Goal: Transaction & Acquisition: Purchase product/service

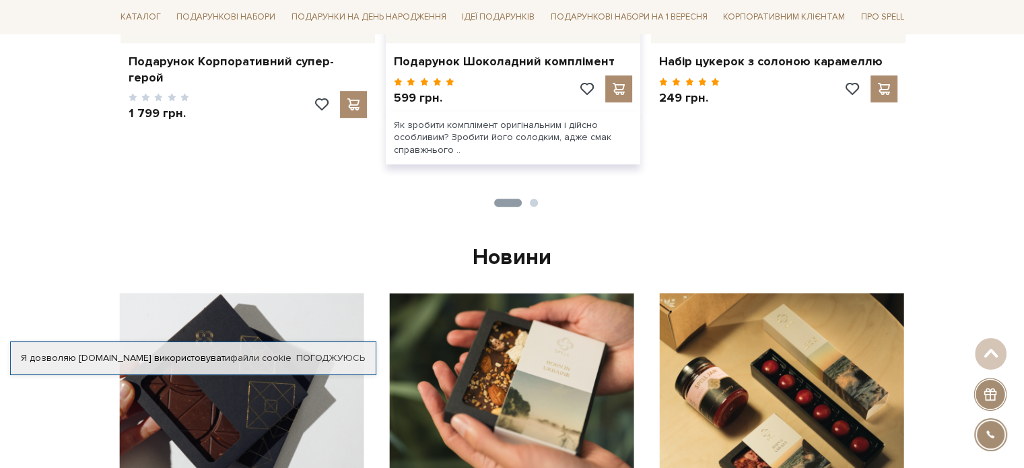
scroll to position [808, 0]
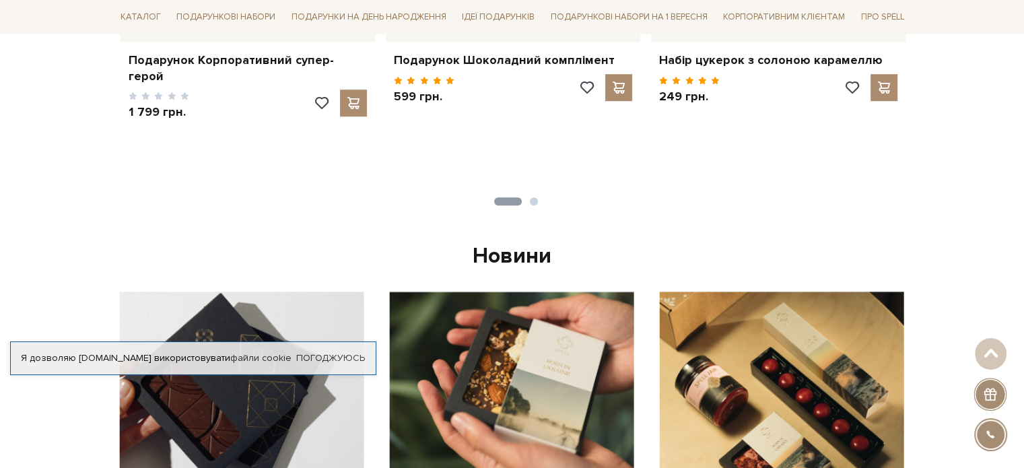
click at [533, 204] on button "2" at bounding box center [534, 201] width 8 height 8
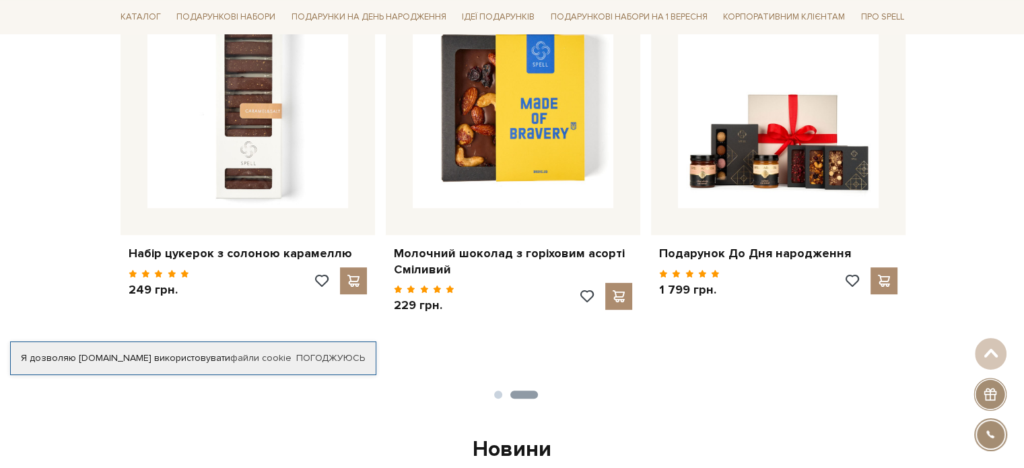
scroll to position [606, 0]
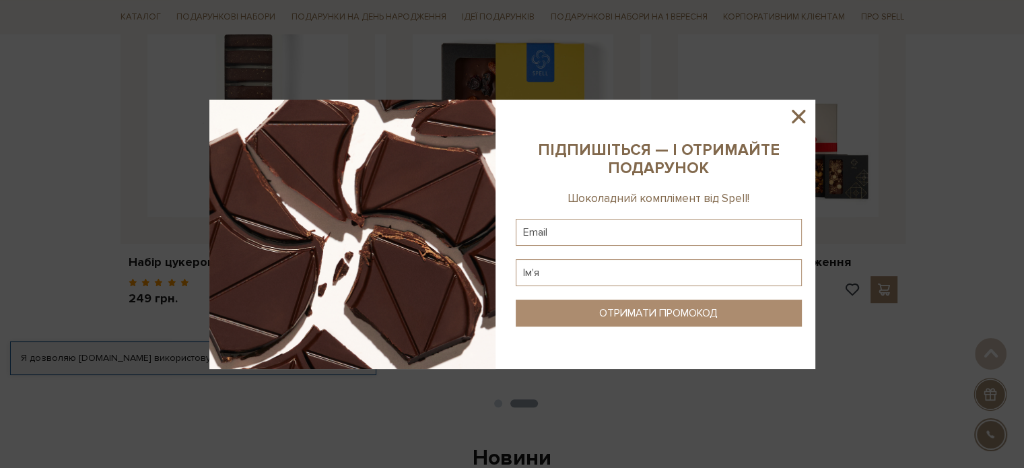
click at [797, 112] on icon at bounding box center [798, 116] width 23 height 23
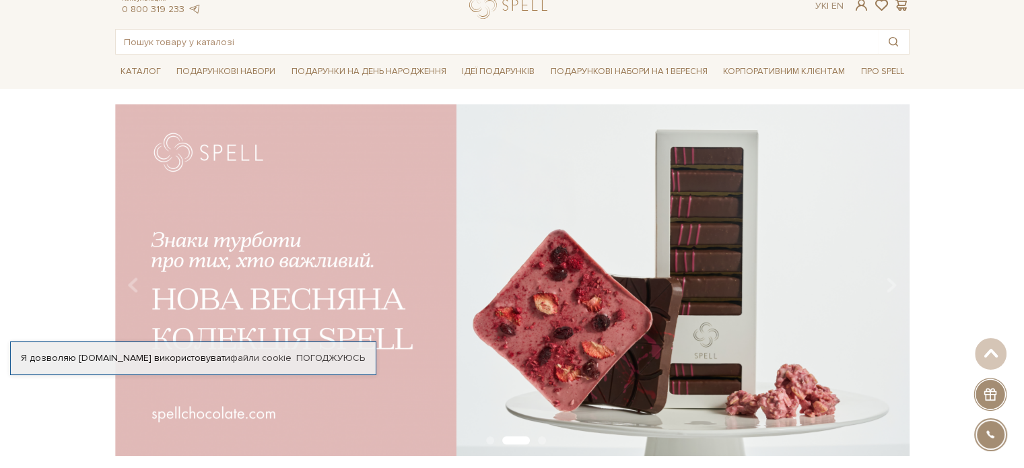
scroll to position [0, 0]
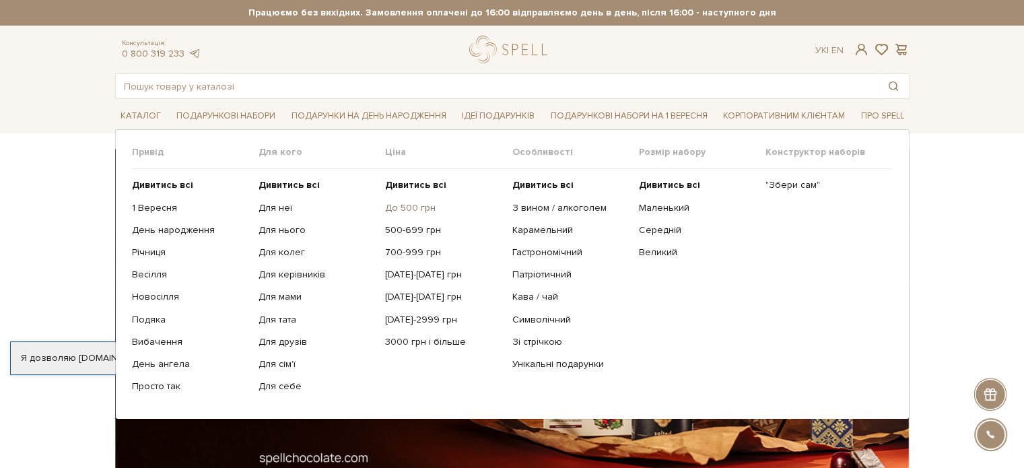
click at [403, 209] on link "До 500 грн" at bounding box center [443, 208] width 117 height 12
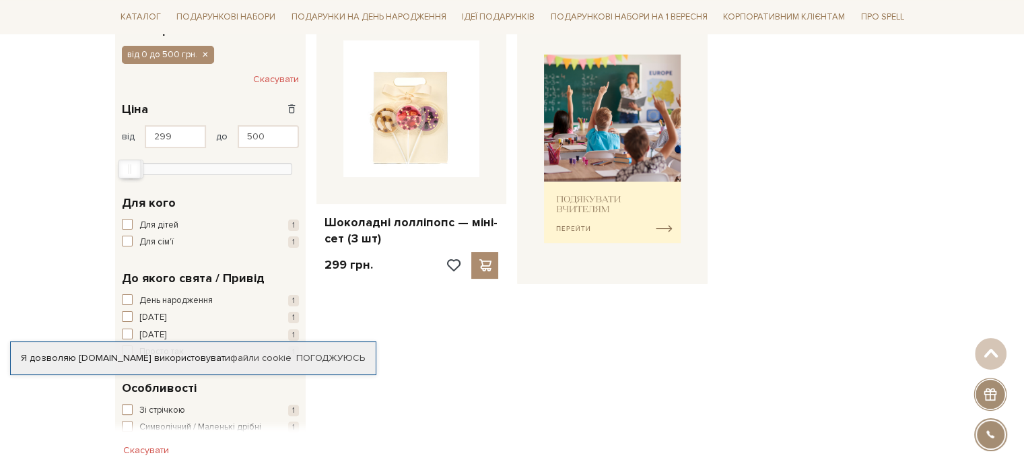
scroll to position [67, 0]
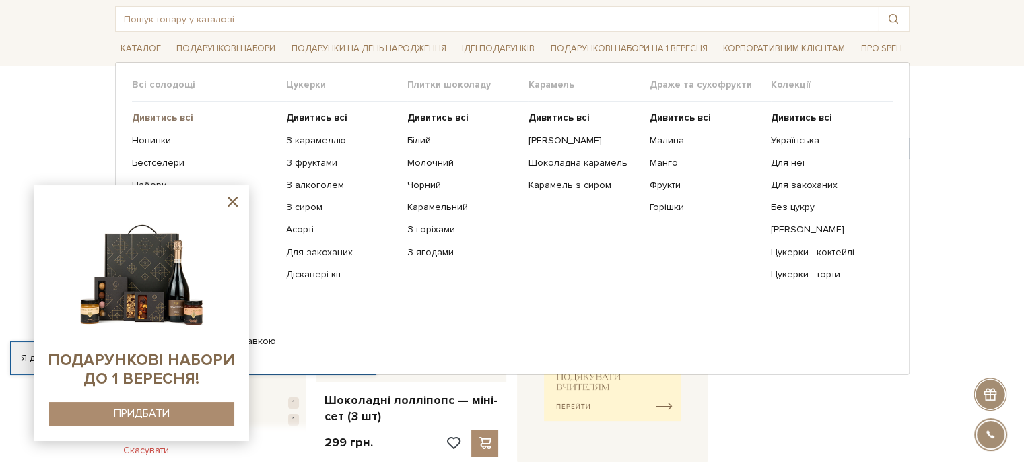
click at [164, 121] on b "Дивитись всі" at bounding box center [162, 117] width 61 height 11
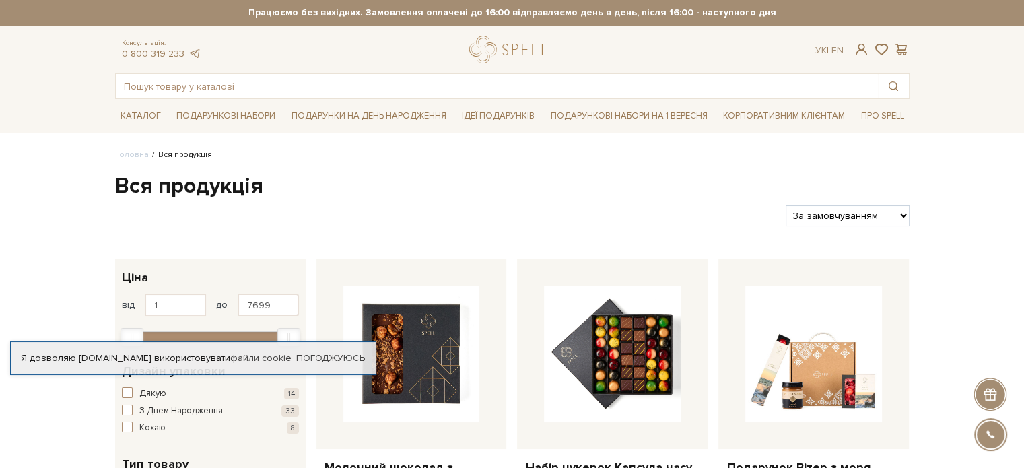
click at [851, 220] on link "Контакти" at bounding box center [852, 220] width 91 height 12
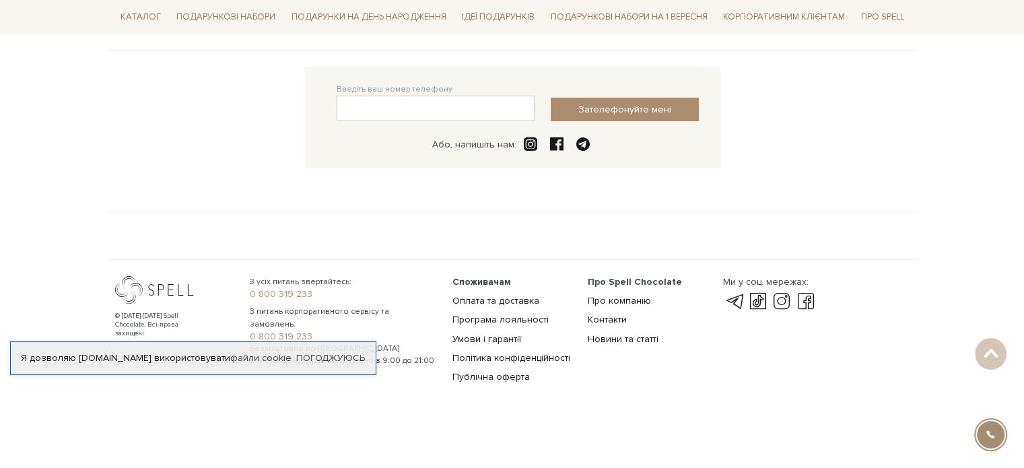
scroll to position [343, 0]
click at [490, 298] on link "Оплата та доставка" at bounding box center [496, 299] width 87 height 11
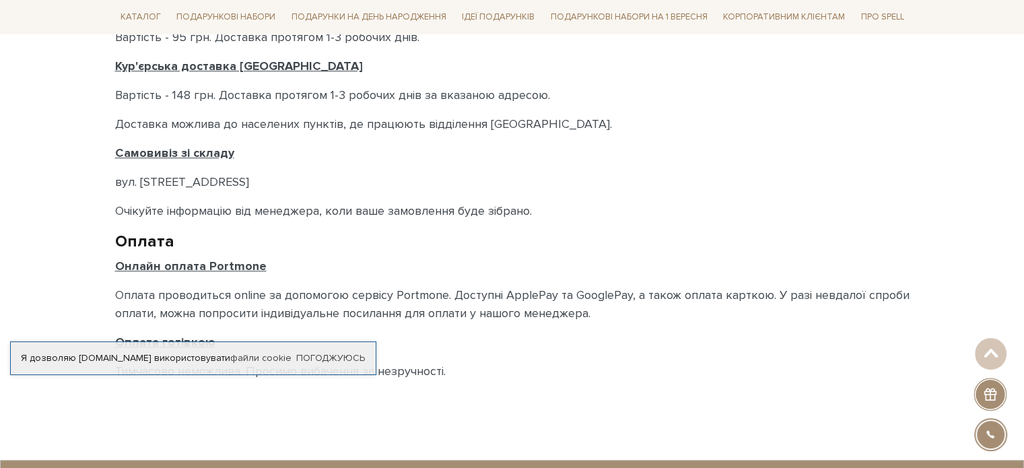
scroll to position [741, 0]
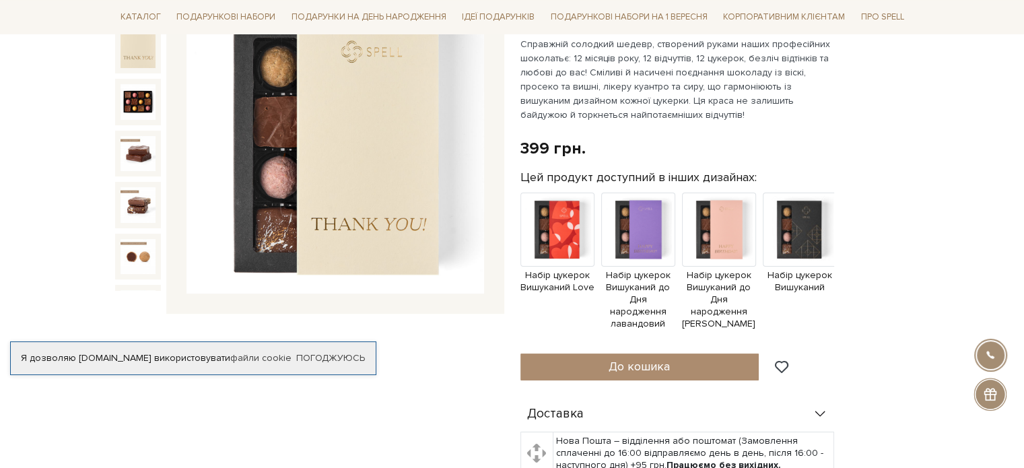
scroll to position [202, 0]
click at [657, 298] on span "Набір цукерок Вишуканий до Дня народження лавандовий" at bounding box center [638, 299] width 74 height 61
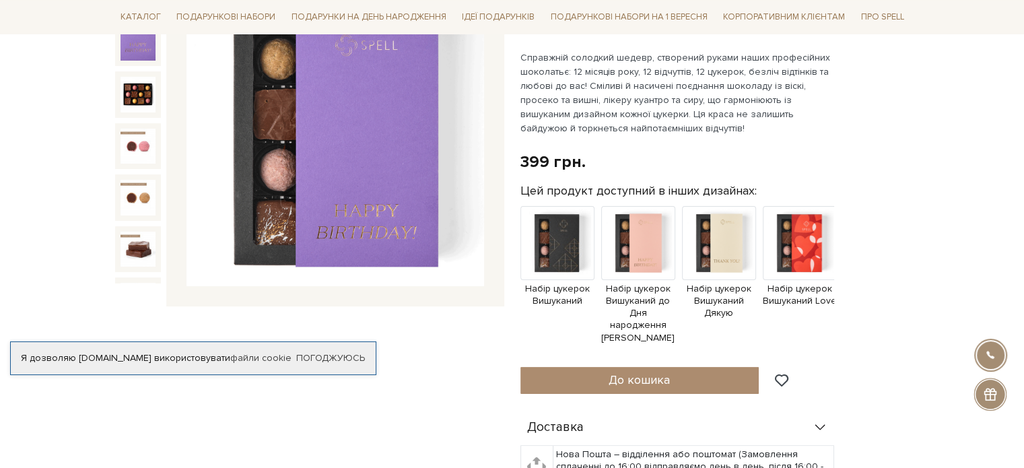
scroll to position [135, 0]
